Goal: Navigation & Orientation: Understand site structure

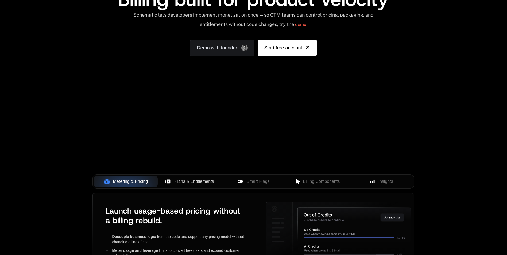
scroll to position [134, 0]
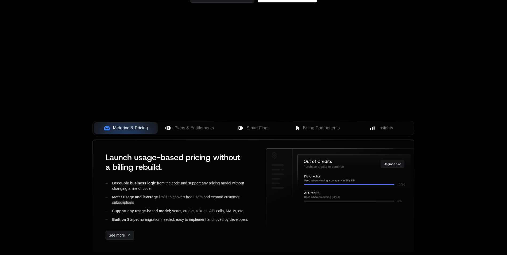
click at [148, 129] on div "Metering & Pricing" at bounding box center [125, 128] width 55 height 6
click at [179, 127] on span "Plans & Entitlements" at bounding box center [195, 128] width 40 height 6
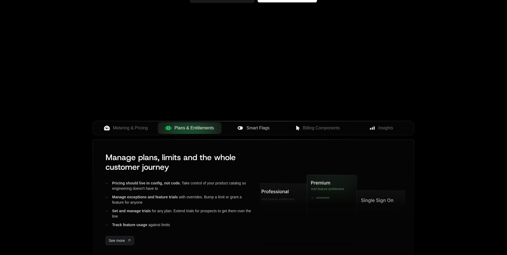
click at [246, 127] on div "Smart Flags" at bounding box center [253, 128] width 55 height 6
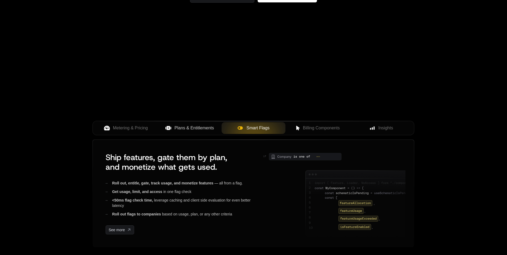
click at [201, 130] on span "Plans & Entitlements" at bounding box center [195, 128] width 40 height 6
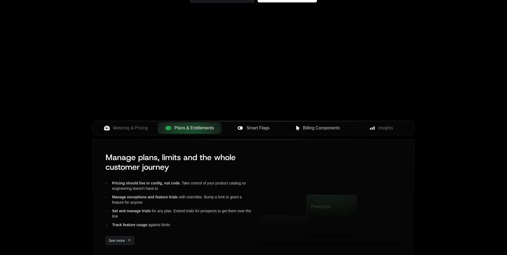
click at [308, 129] on span "Billing Components" at bounding box center [321, 128] width 37 height 6
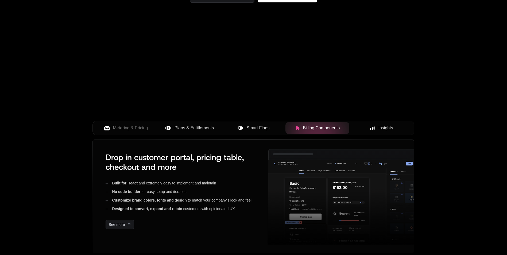
click at [386, 124] on button "Insights" at bounding box center [382, 128] width 64 height 12
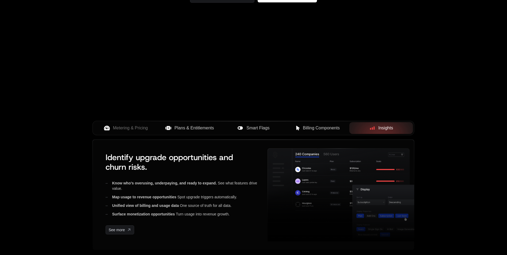
click at [328, 127] on span "Billing Components" at bounding box center [321, 128] width 37 height 6
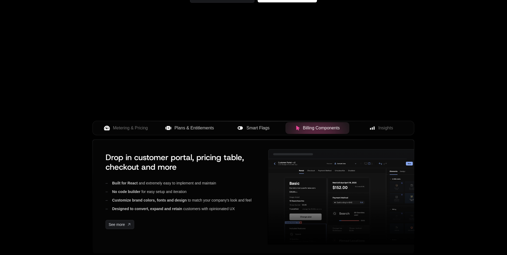
click at [262, 127] on span "Smart Flags" at bounding box center [258, 128] width 23 height 6
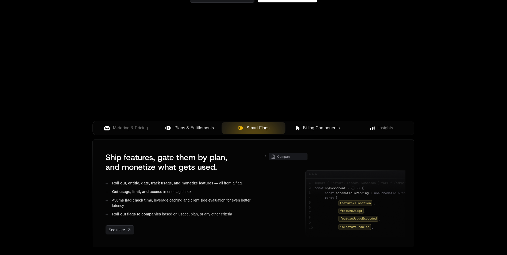
click at [200, 128] on span "Plans & Entitlements" at bounding box center [195, 128] width 40 height 6
